Goal: Task Accomplishment & Management: Complete application form

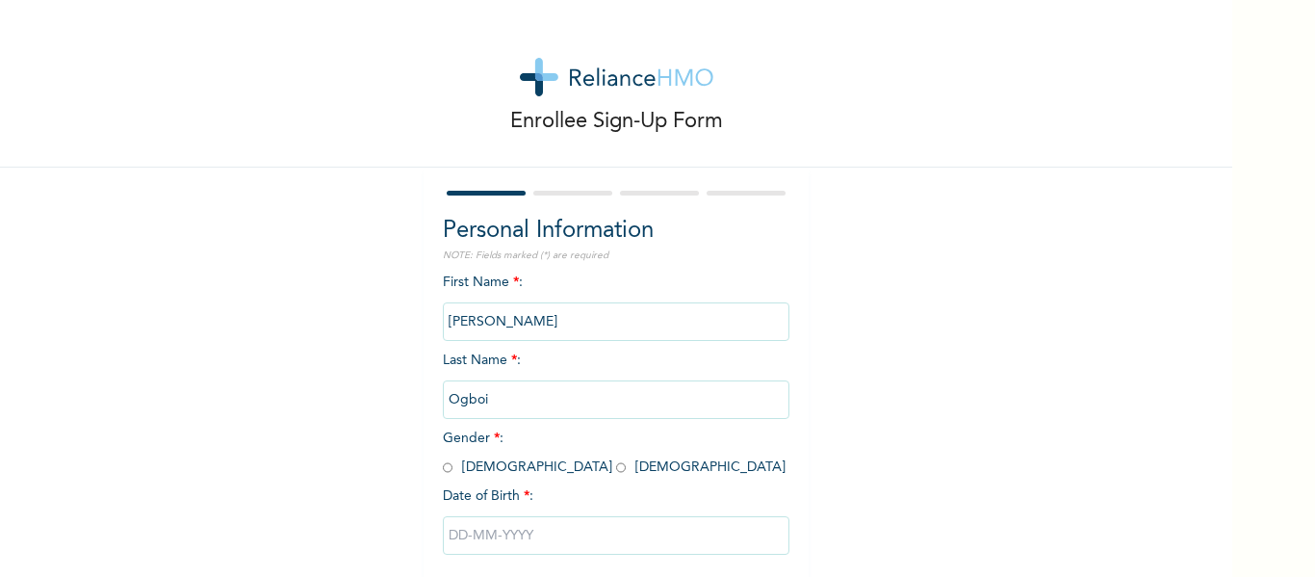
click at [984, 302] on div "Enrollee Sign-Up Form Personal Information NOTE: Fields marked (*) are required…" at bounding box center [616, 331] width 1232 height 662
click at [616, 458] on input "radio" at bounding box center [621, 467] width 10 height 18
radio input "true"
click at [520, 516] on input "text" at bounding box center [616, 535] width 347 height 39
select select "7"
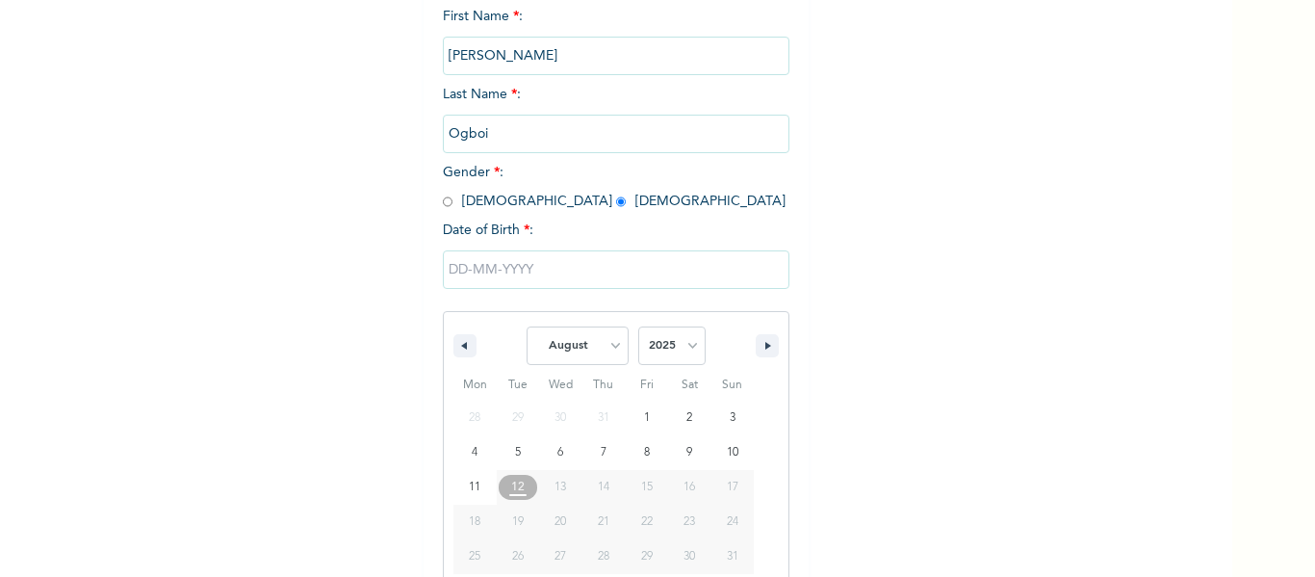
scroll to position [269, 0]
click at [668, 323] on select "2025 2024 2023 2022 2021 2020 2019 2018 2017 2016 2015 2014 2013 2012 2011 2010…" at bounding box center [671, 342] width 67 height 39
select select "1984"
click at [638, 323] on select "2025 2024 2023 2022 2021 2020 2019 2018 2017 2016 2015 2014 2013 2012 2011 2010…" at bounding box center [671, 342] width 67 height 39
click at [576, 323] on select "January February March April May June July August September October November De…" at bounding box center [578, 342] width 102 height 39
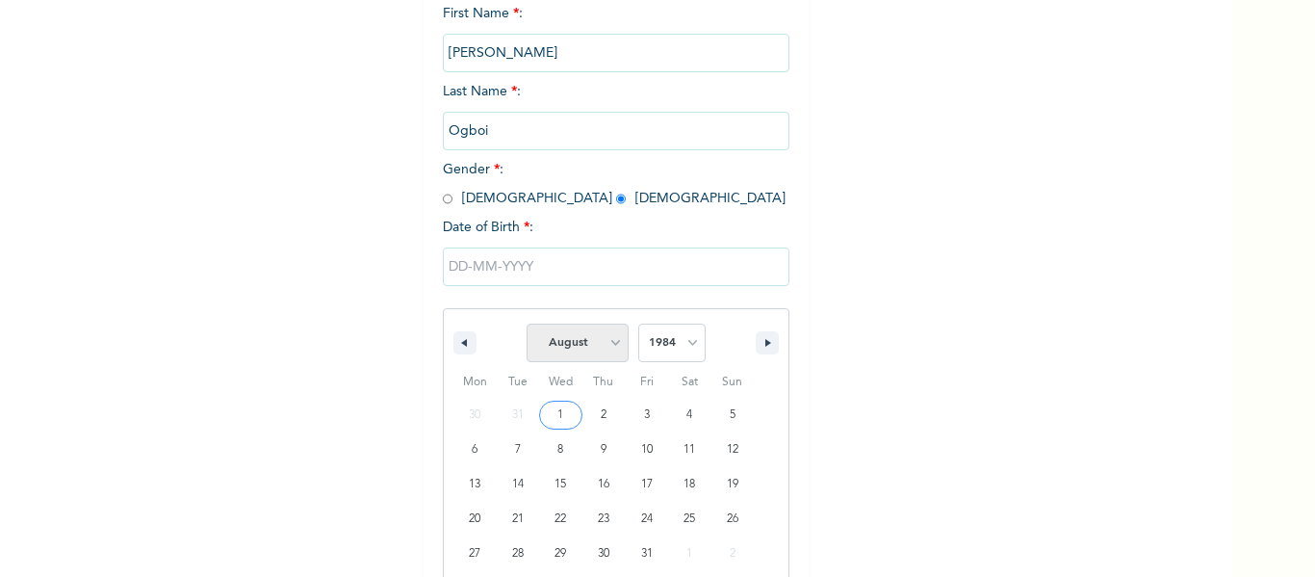
select select "0"
click at [527, 323] on select "January February March April May June July August September October November De…" at bounding box center [578, 342] width 102 height 39
type input "[DATE]"
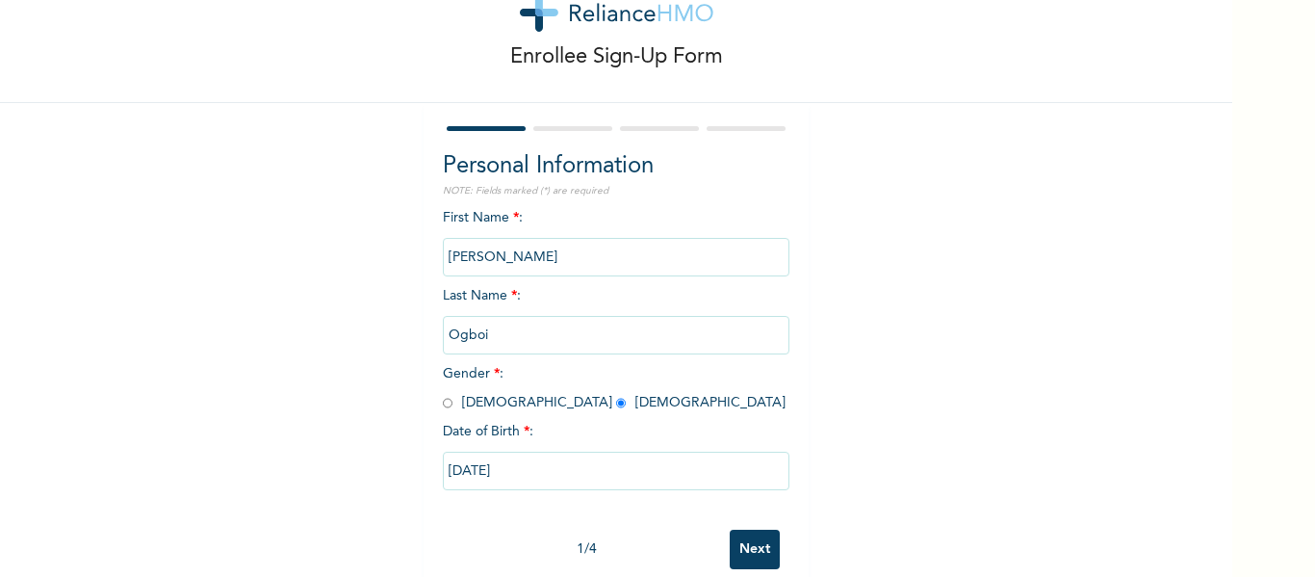
click at [730, 529] on input "Next" at bounding box center [755, 548] width 50 height 39
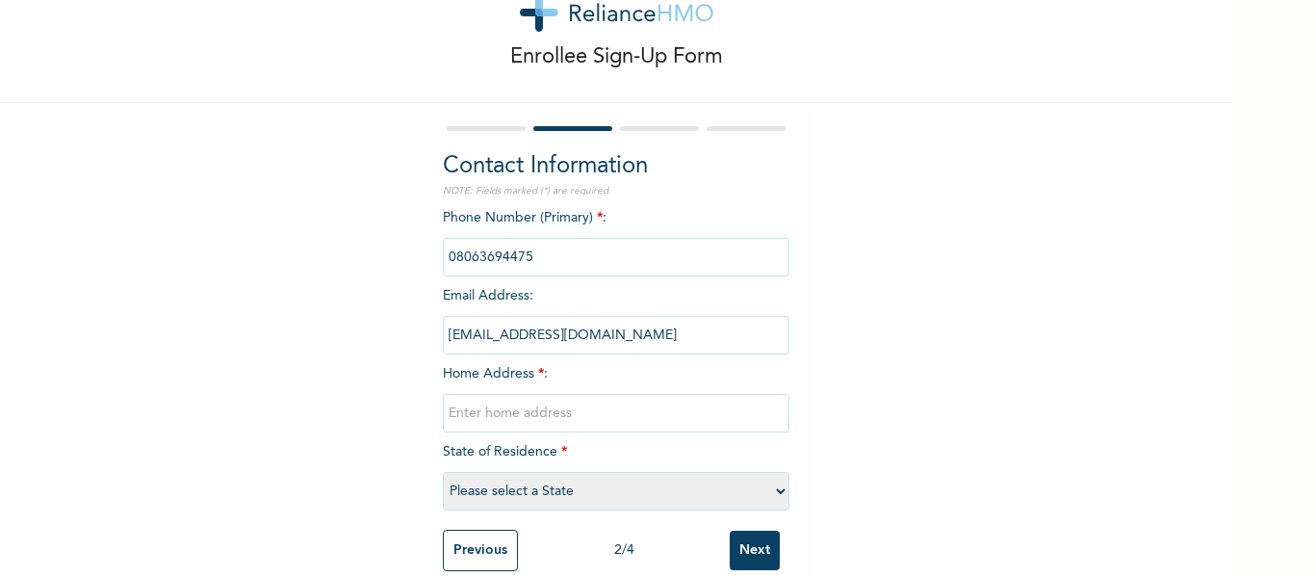
click at [578, 394] on input "text" at bounding box center [616, 413] width 347 height 39
type input "[GEOGRAPHIC_DATA]"
click at [512, 472] on select "Please select a State [PERSON_NAME] (FCT) [PERSON_NAME] Ibom [GEOGRAPHIC_DATA] …" at bounding box center [616, 491] width 347 height 39
select select "25"
click at [446, 472] on select "Please select a State [PERSON_NAME] (FCT) [PERSON_NAME] Ibom [GEOGRAPHIC_DATA] …" at bounding box center [616, 491] width 347 height 39
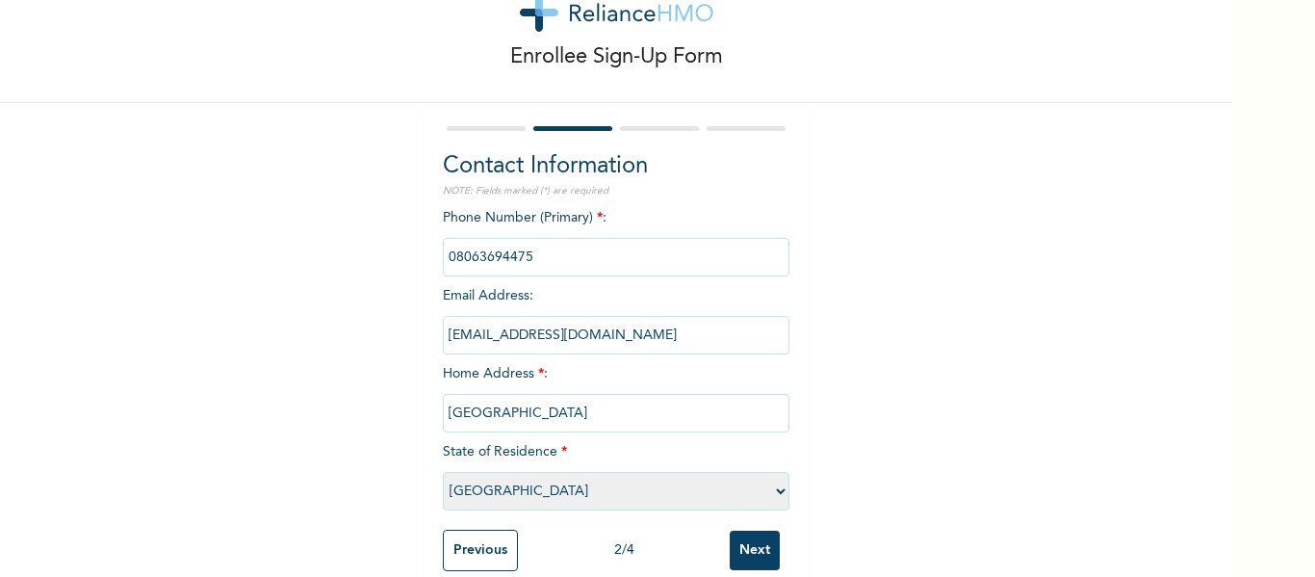
click at [744, 530] on input "Next" at bounding box center [755, 549] width 50 height 39
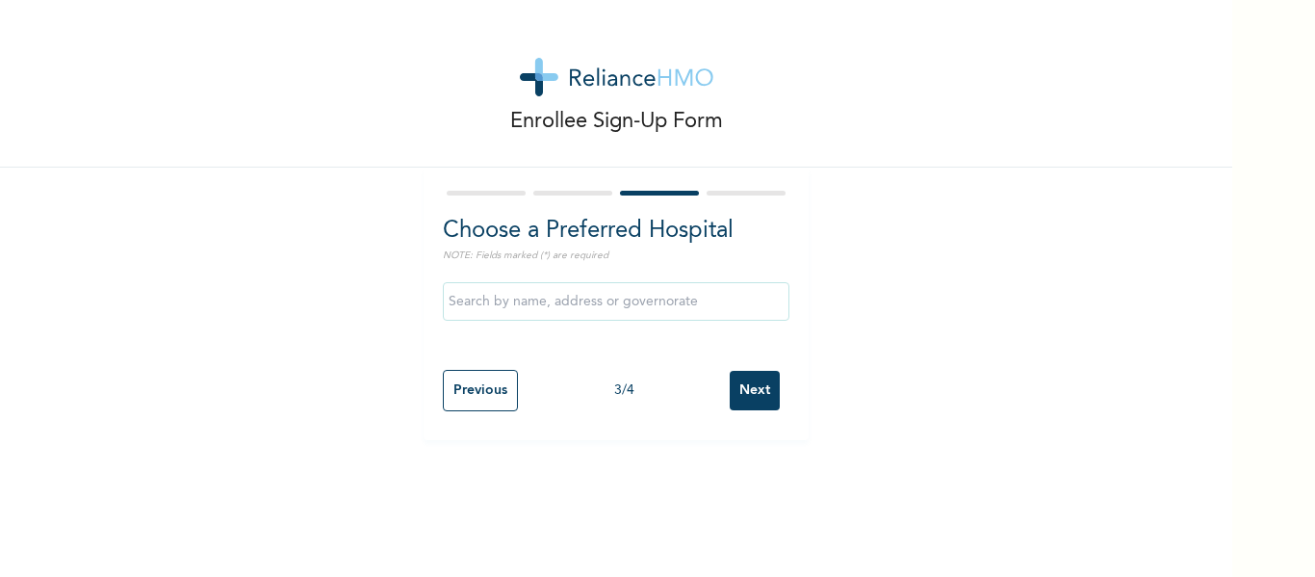
click at [730, 373] on input "Next" at bounding box center [755, 390] width 50 height 39
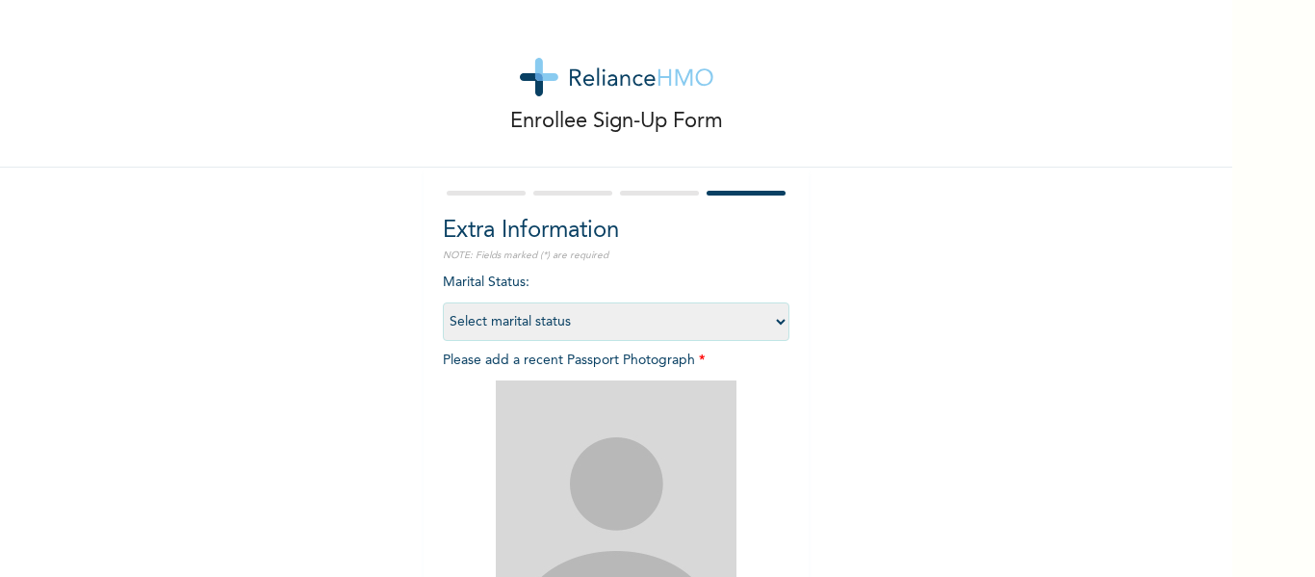
scroll to position [238, 0]
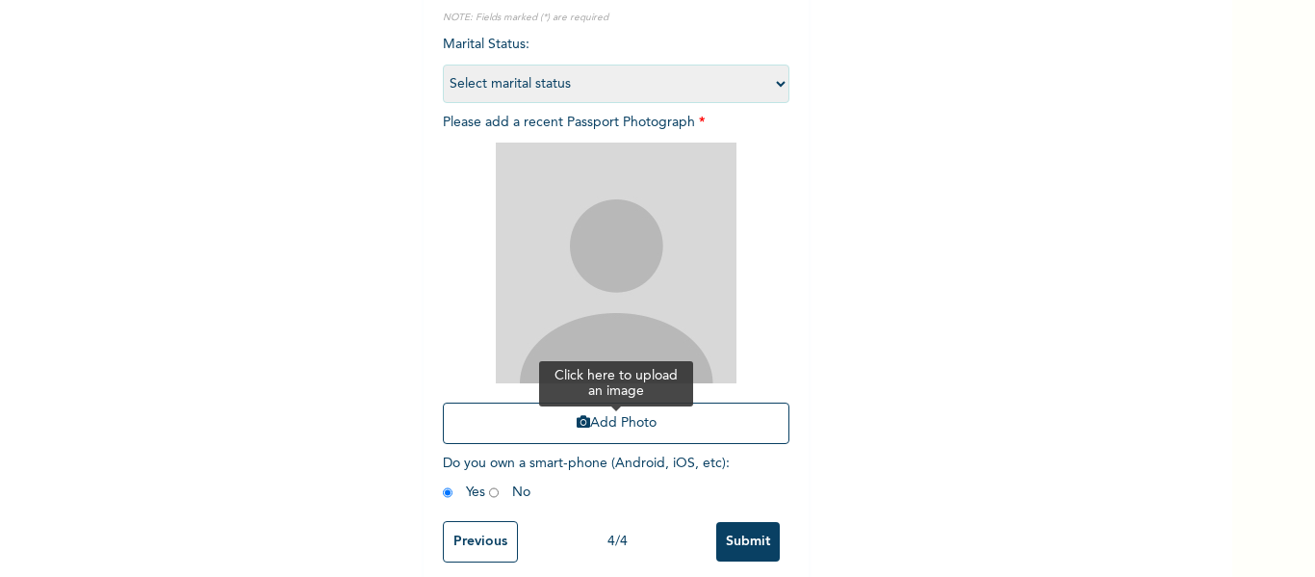
click at [608, 402] on button "Add Photo" at bounding box center [616, 422] width 347 height 41
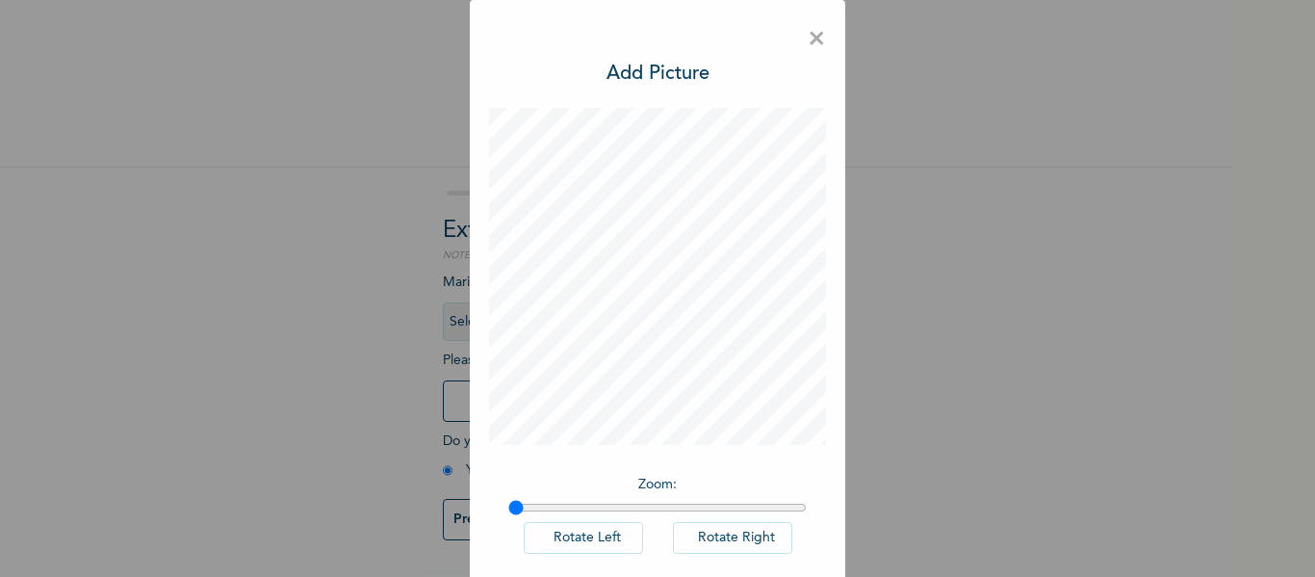
click at [780, 467] on div "Zoom : Rotate Left Rotate Right" at bounding box center [657, 524] width 337 height 118
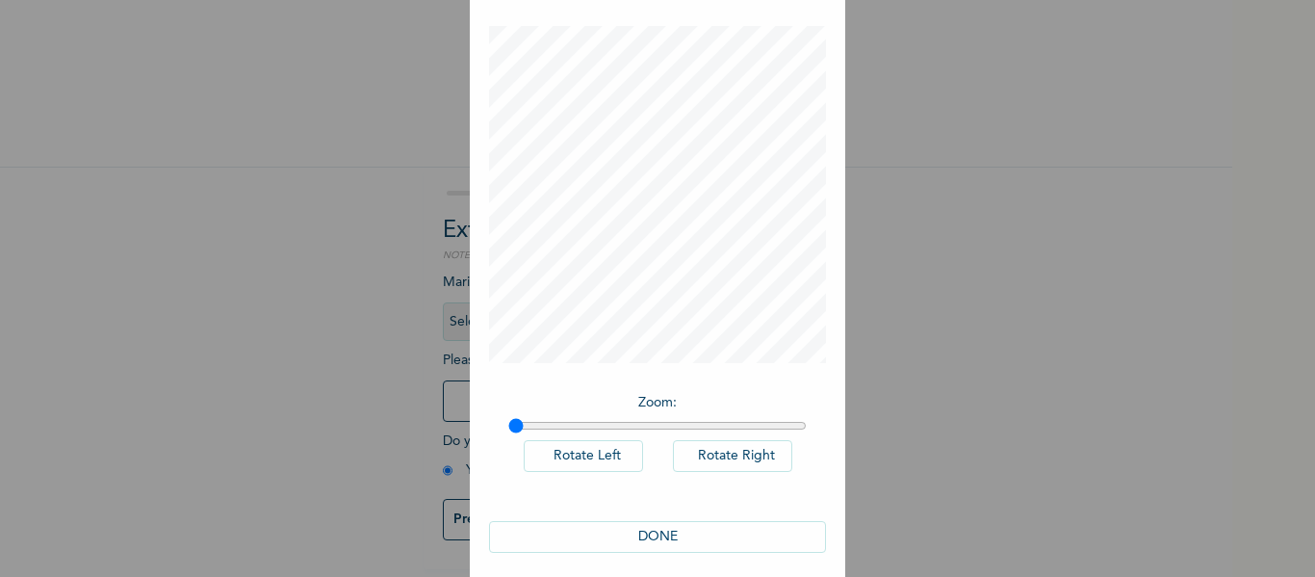
click at [740, 526] on button "DONE" at bounding box center [657, 537] width 337 height 32
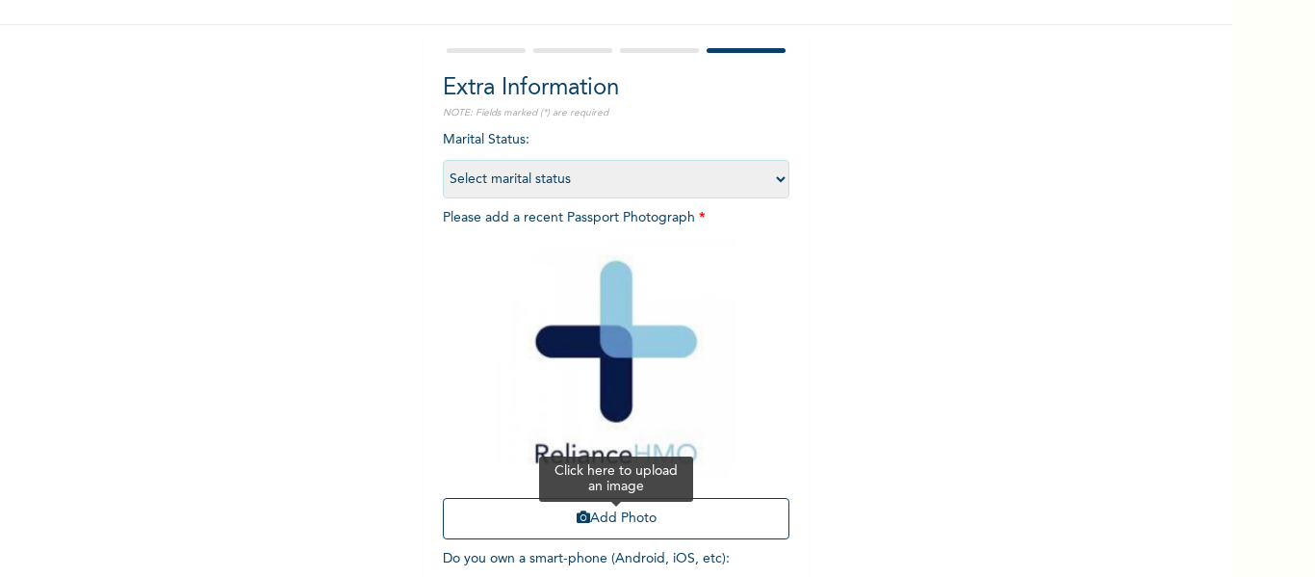
scroll to position [238, 0]
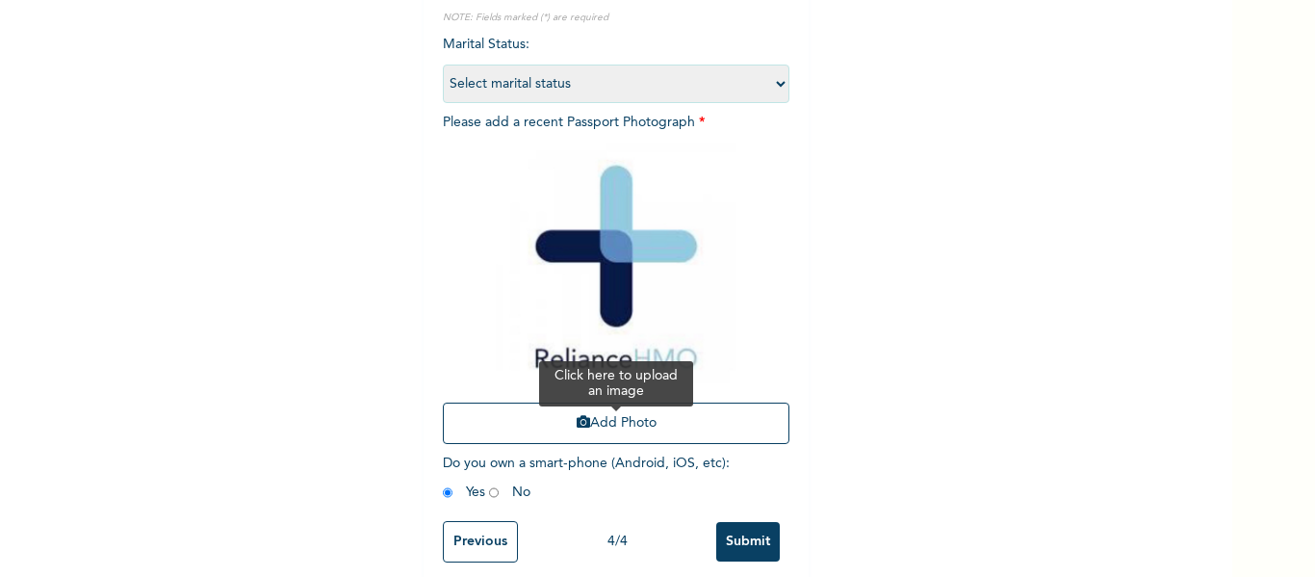
click at [726, 522] on input "Submit" at bounding box center [748, 541] width 64 height 39
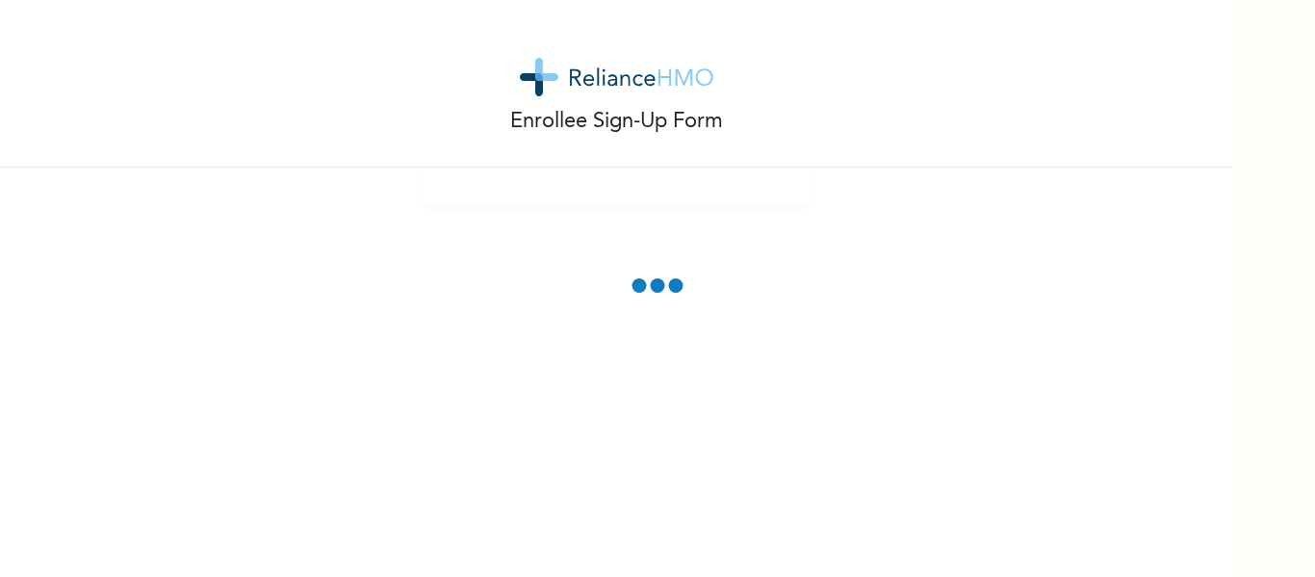
scroll to position [0, 0]
click at [726, 514] on div "Enrollee Sign-Up Form" at bounding box center [616, 288] width 1232 height 577
